Goal: Task Accomplishment & Management: Manage account settings

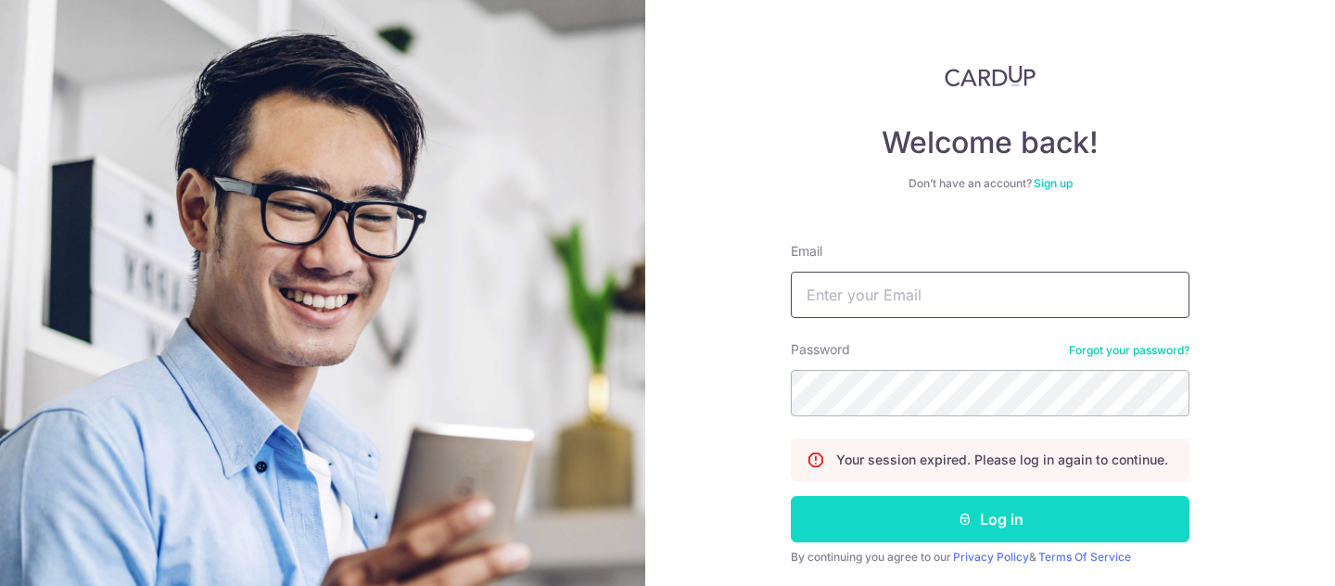
type input "[EMAIL_ADDRESS][DOMAIN_NAME]"
click at [1024, 518] on button "Log in" at bounding box center [990, 519] width 399 height 46
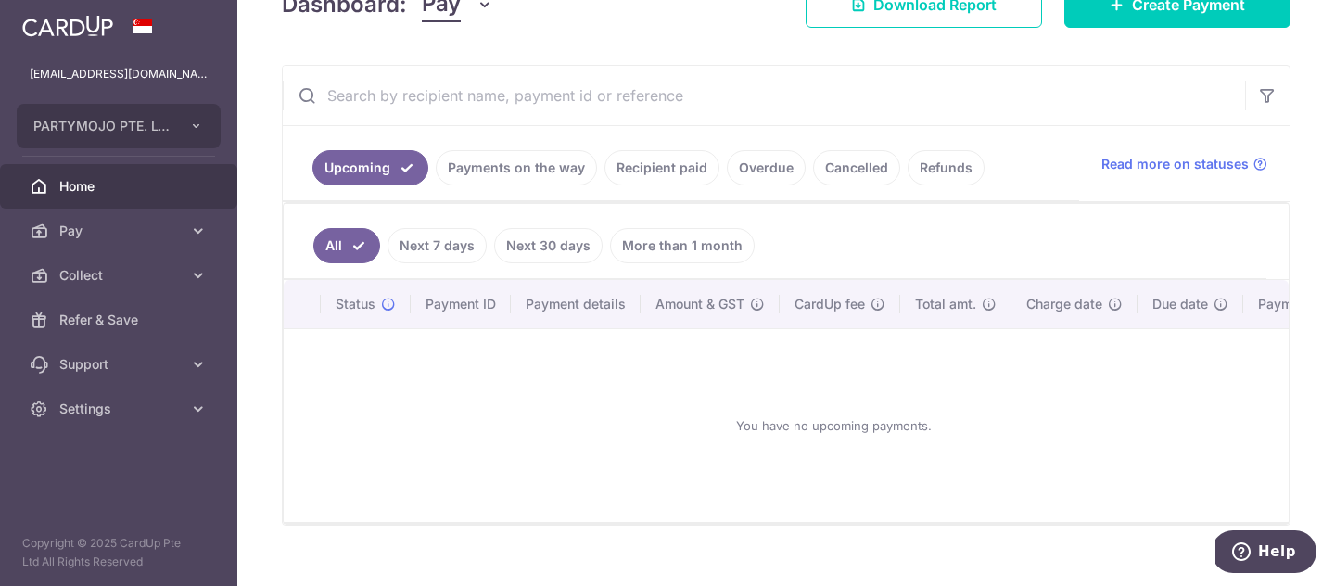
scroll to position [295, 0]
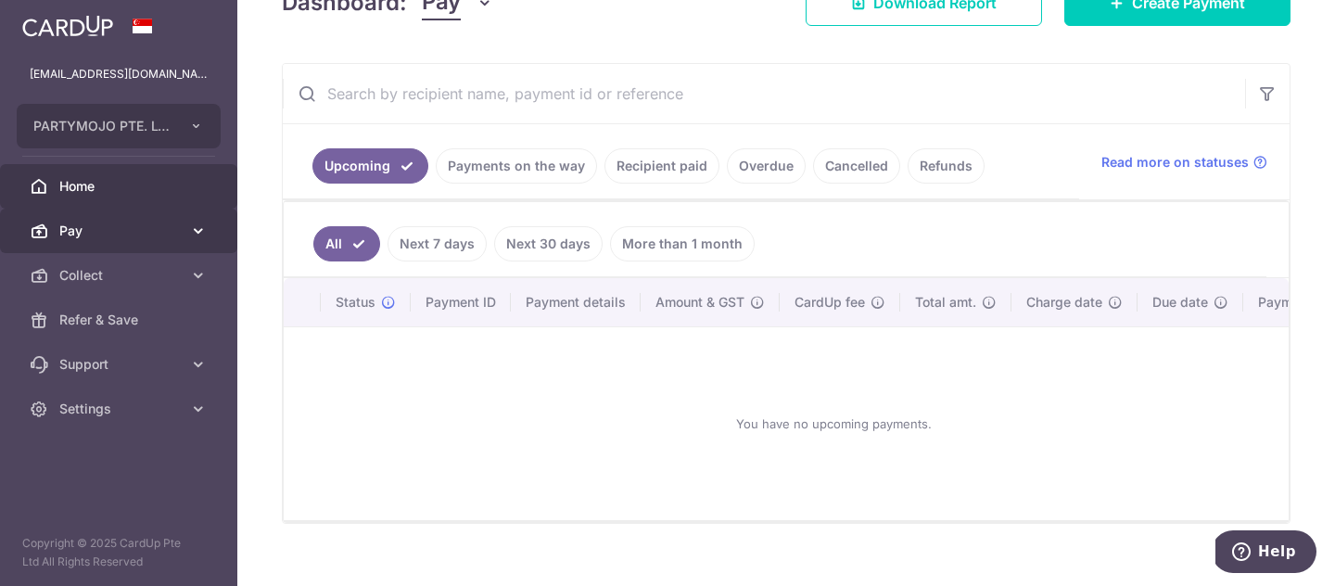
click at [155, 228] on span "Pay" at bounding box center [120, 231] width 122 height 19
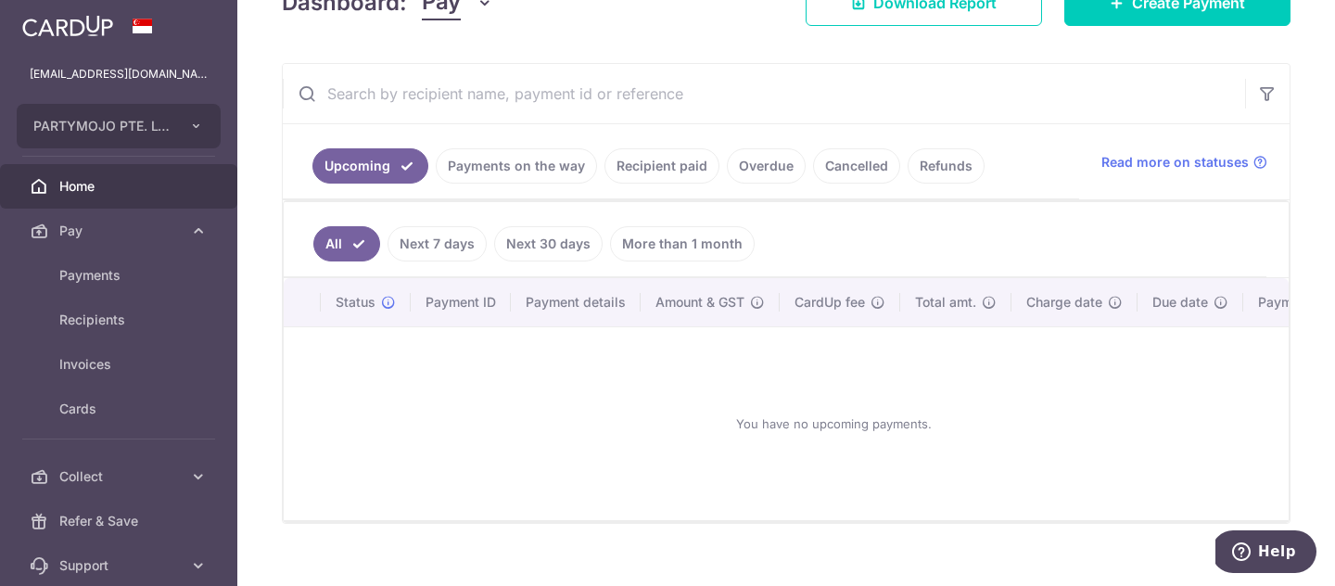
click at [874, 154] on link "Cancelled" at bounding box center [856, 165] width 87 height 35
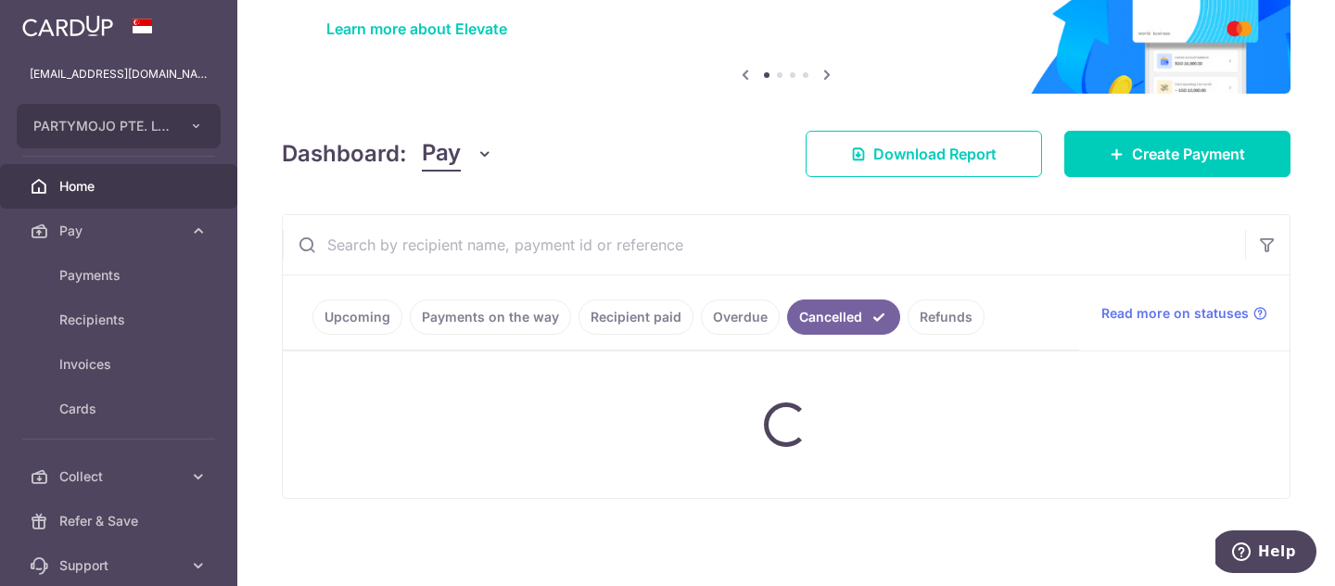
scroll to position [183, 0]
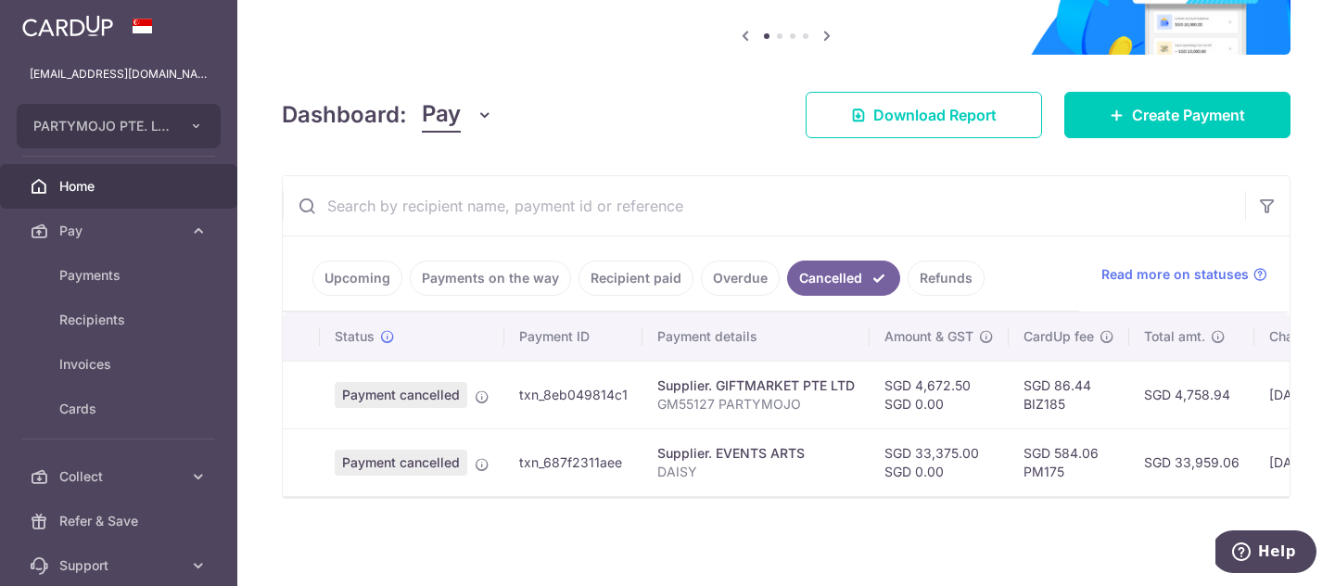
click at [742, 272] on link "Overdue" at bounding box center [740, 278] width 79 height 35
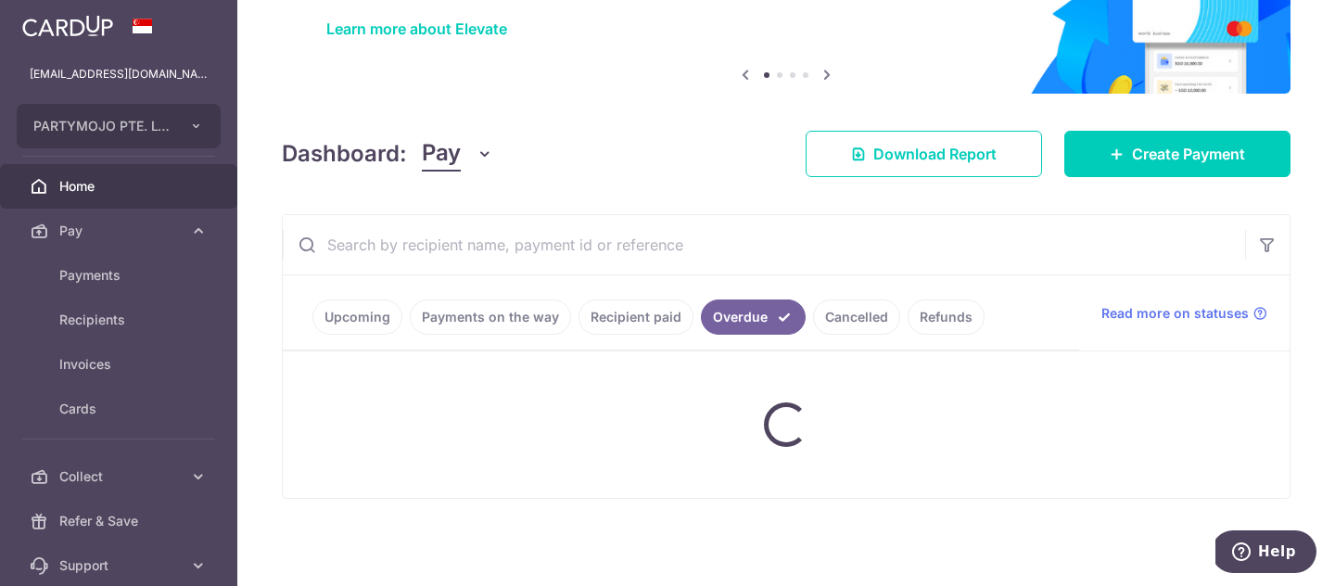
scroll to position [115, 0]
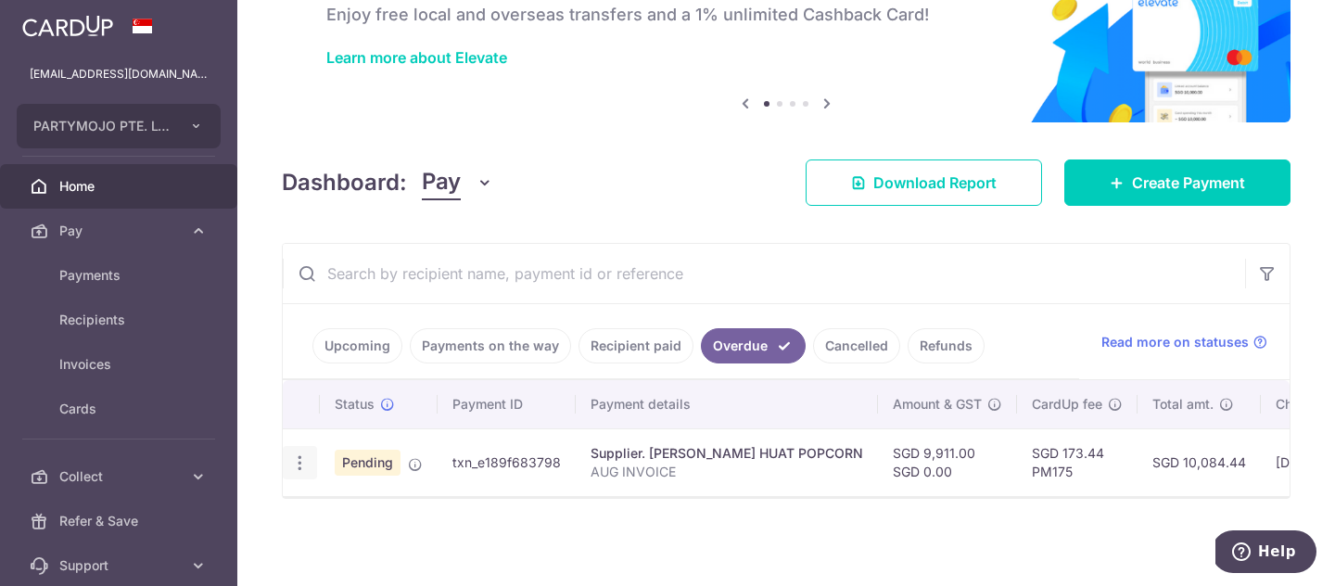
click at [303, 465] on icon "button" at bounding box center [299, 462] width 19 height 19
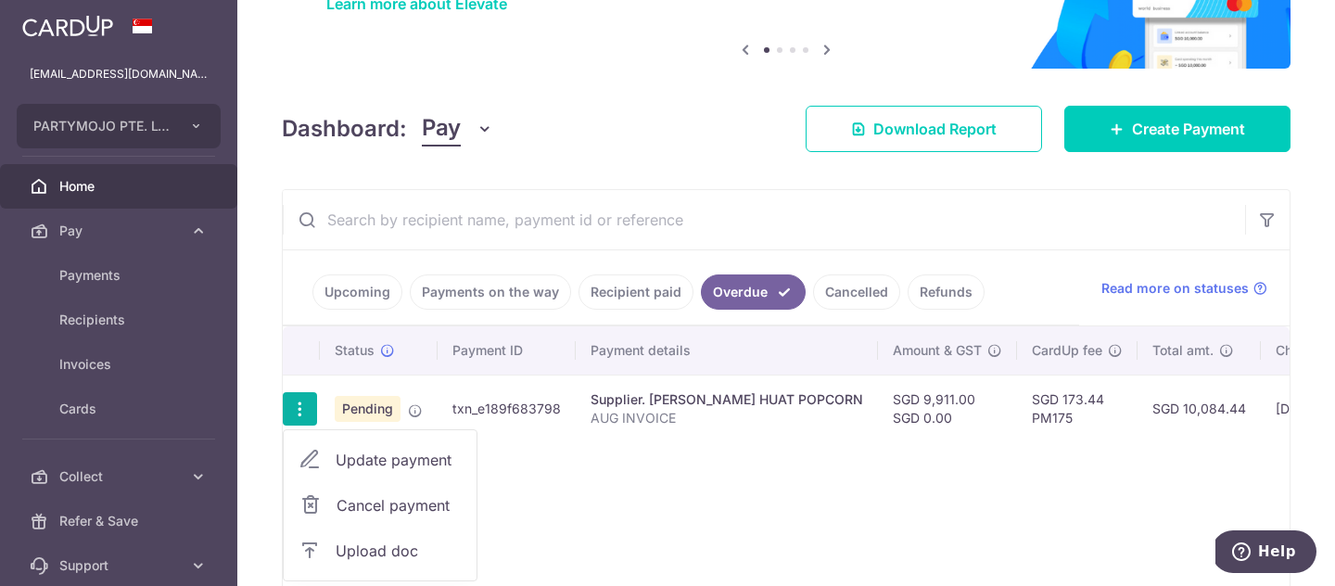
click at [370, 501] on span "Cancel payment" at bounding box center [399, 505] width 124 height 22
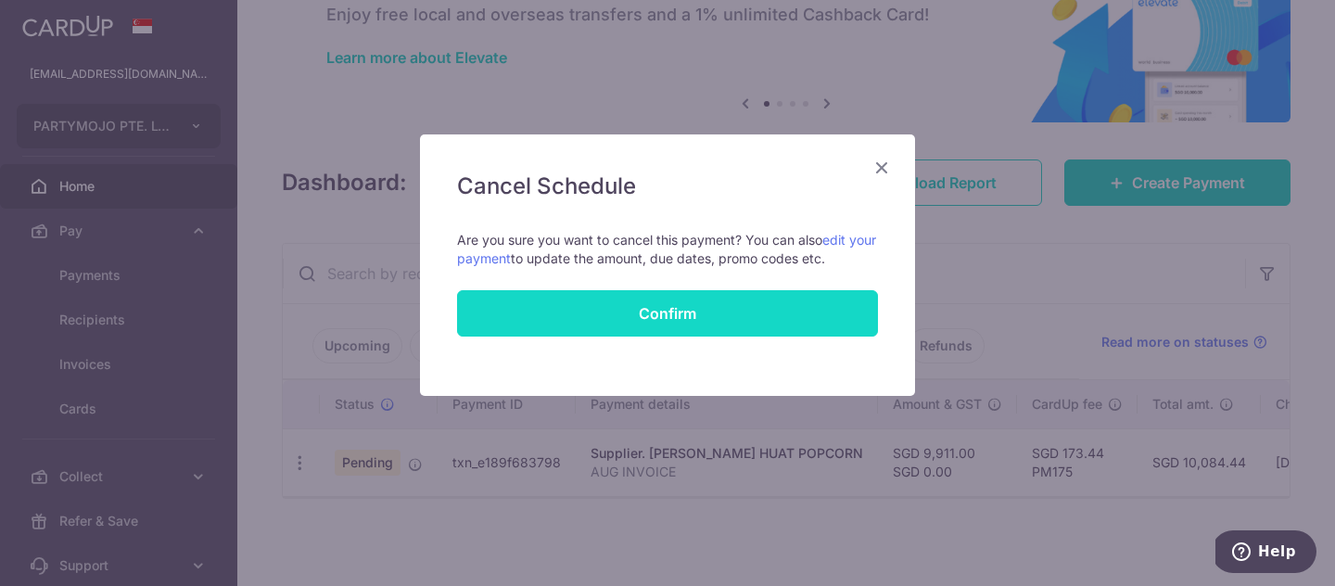
click at [734, 316] on button "Confirm" at bounding box center [667, 313] width 421 height 46
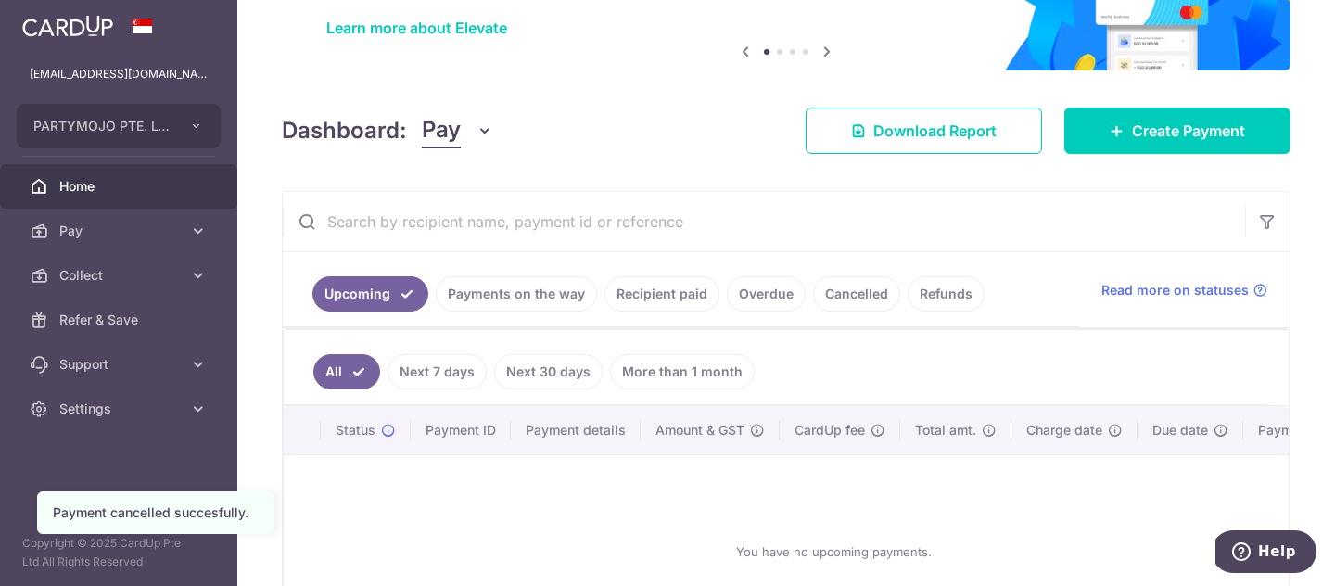
scroll to position [147, 0]
